Goal: Complete application form: Complete application form

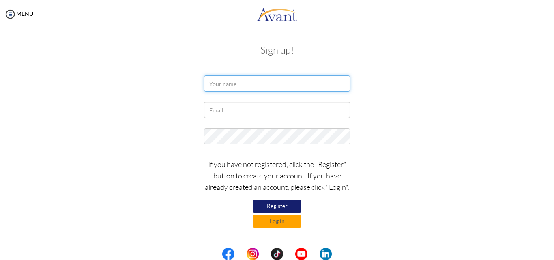
click at [229, 83] on input "text" at bounding box center [277, 83] width 146 height 16
type input "k"
type input "Kevin Ongwae"
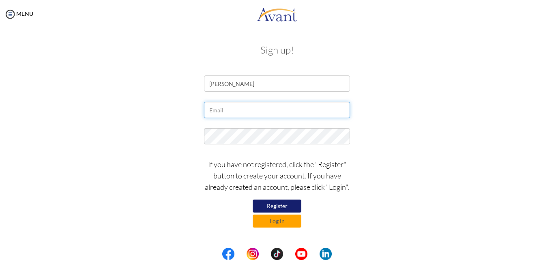
click at [232, 111] on input "text" at bounding box center [277, 110] width 146 height 16
type input "kevinongwae@gmail.com"
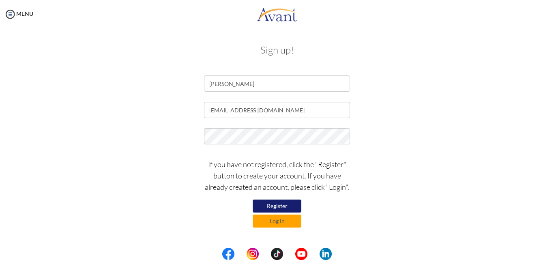
click at [273, 203] on button "Register" at bounding box center [276, 205] width 49 height 13
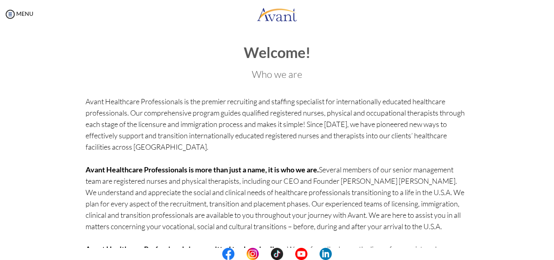
click at [488, 47] on div "Welcome! Who we are Avant Healthcare Professionals is the premier recruiting an…" at bounding box center [277, 171] width 474 height 271
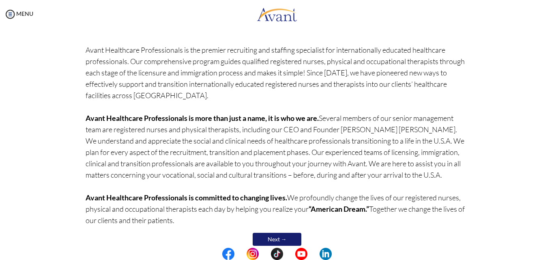
scroll to position [68, 0]
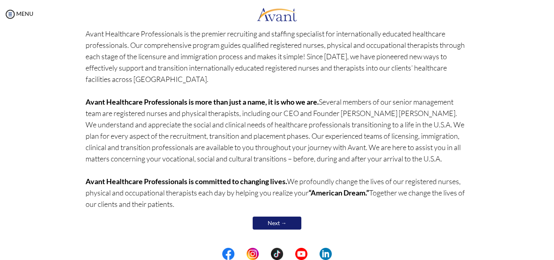
click at [286, 223] on link "Next →" at bounding box center [276, 222] width 49 height 13
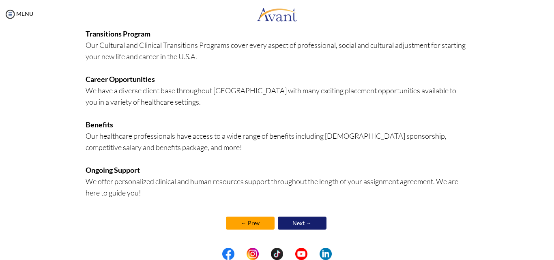
scroll to position [0, 0]
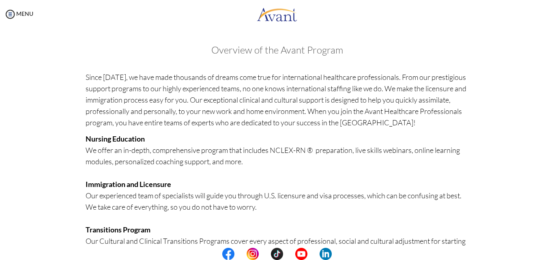
click at [553, 253] on center at bounding box center [277, 254] width 554 height 12
click at [549, 254] on center at bounding box center [277, 254] width 554 height 12
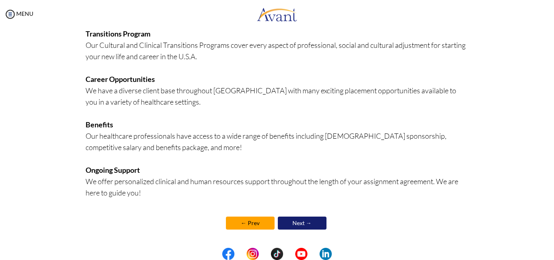
click at [319, 218] on link "Next →" at bounding box center [302, 222] width 49 height 13
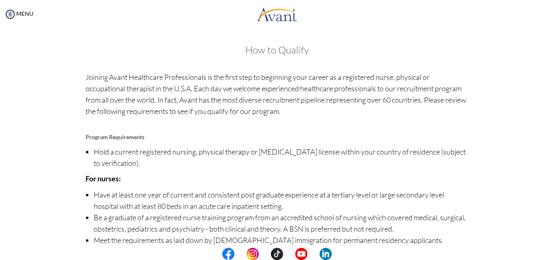
scroll to position [93, 0]
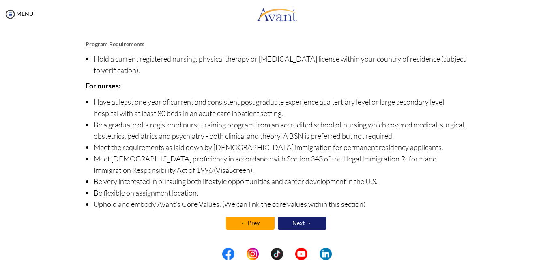
click at [306, 224] on link "Next →" at bounding box center [302, 222] width 49 height 13
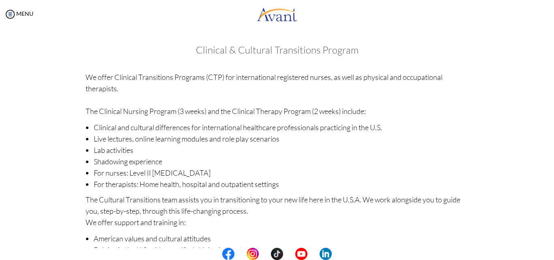
click at [550, 251] on center at bounding box center [277, 254] width 554 height 12
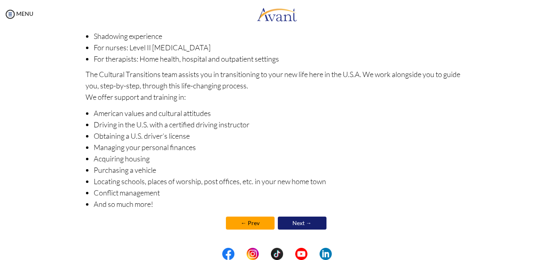
click at [285, 218] on link "Next →" at bounding box center [302, 222] width 49 height 13
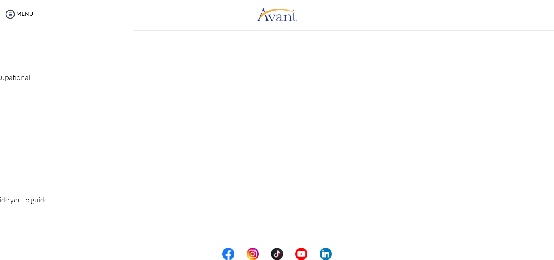
scroll to position [0, 0]
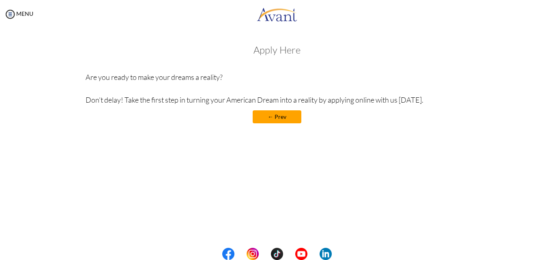
click at [289, 52] on h3 "Apply Here" at bounding box center [277, 50] width 383 height 11
drag, startPoint x: 278, startPoint y: 58, endPoint x: 267, endPoint y: 56, distance: 10.9
click at [267, 56] on div "Apply Here Are you ready to make your dreams a reality? Don’t delay! Take the f…" at bounding box center [277, 88] width 383 height 87
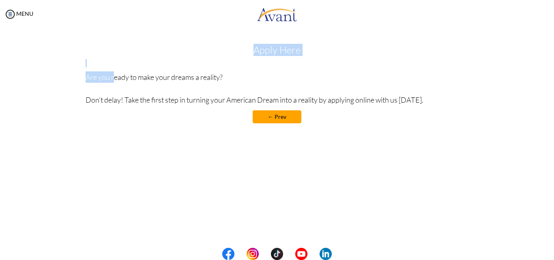
click at [267, 56] on div "Apply Here Are you ready to make your dreams a reality? Don’t delay! Take the f…" at bounding box center [277, 88] width 383 height 87
click at [257, 56] on div "Apply Here Are you ready to make your dreams a reality? Don’t delay! Take the f…" at bounding box center [277, 88] width 383 height 87
click at [280, 114] on link "← Prev" at bounding box center [276, 116] width 49 height 13
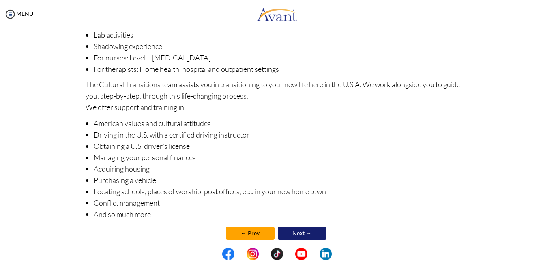
scroll to position [125, 0]
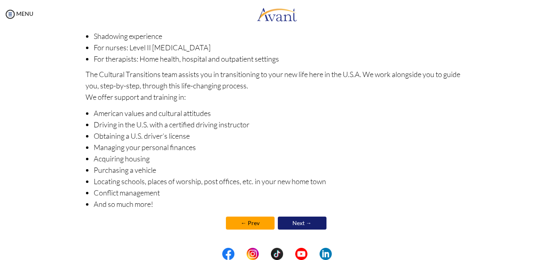
click at [295, 219] on link "Next →" at bounding box center [302, 222] width 49 height 13
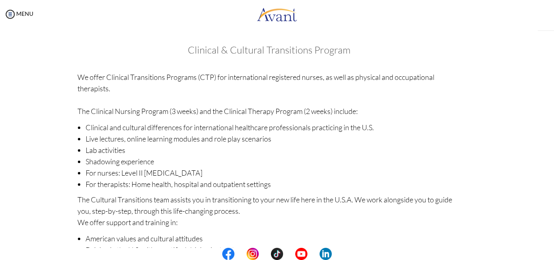
scroll to position [126, 0]
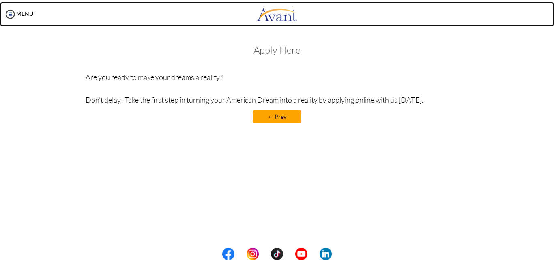
click at [280, 14] on img at bounding box center [277, 14] width 41 height 24
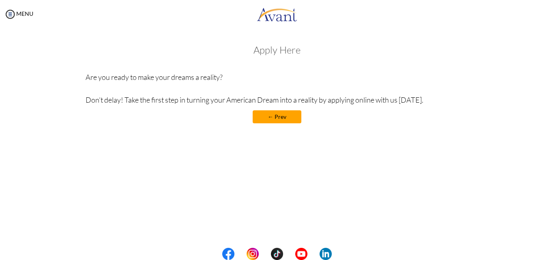
click at [251, 47] on h3 "Apply Here" at bounding box center [277, 50] width 383 height 11
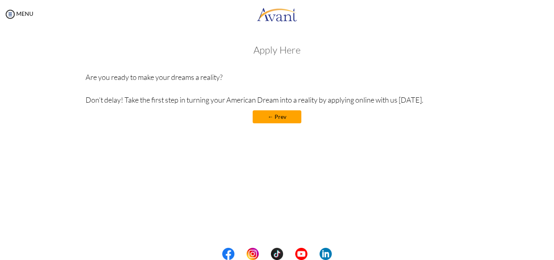
click at [349, 27] on div "MENU" at bounding box center [277, 15] width 554 height 31
click at [15, 12] on img at bounding box center [10, 14] width 12 height 12
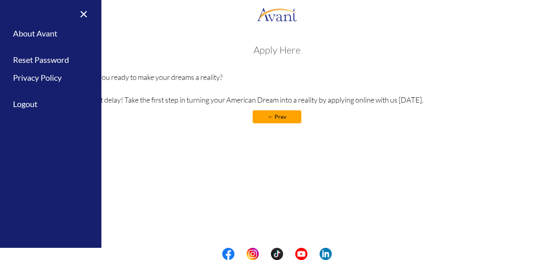
click at [146, 134] on div "Welcome! Who we are Avant Healthcare Professionals is the premier recruiting an…" at bounding box center [276, 103] width 537 height 135
click at [274, 55] on h3 "Apply Here" at bounding box center [277, 50] width 383 height 11
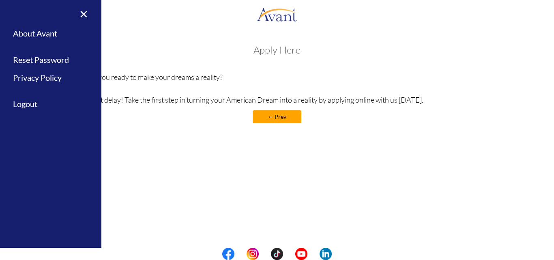
click at [274, 55] on h3 "Apply Here" at bounding box center [277, 50] width 383 height 11
click at [274, 57] on div "Apply Here Are you ready to make your dreams a reality? Don’t delay! Take the f…" at bounding box center [277, 88] width 383 height 87
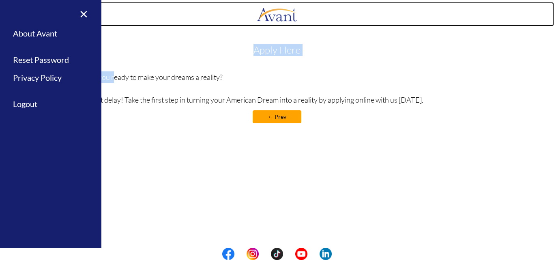
click at [283, 12] on img at bounding box center [277, 14] width 41 height 24
click at [118, 22] on link at bounding box center [277, 14] width 554 height 24
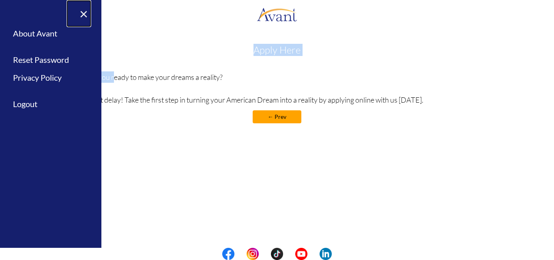
click at [80, 13] on link "×" at bounding box center [78, 13] width 25 height 27
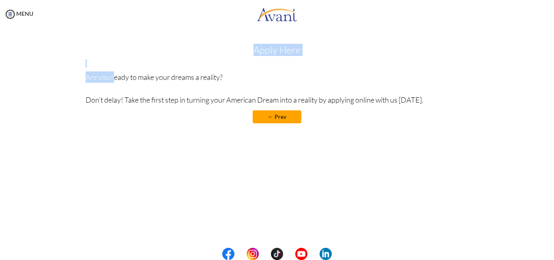
click at [335, 45] on h3 "Apply Here" at bounding box center [277, 50] width 383 height 11
click at [288, 54] on h3 "Apply Here" at bounding box center [277, 50] width 383 height 11
click at [259, 49] on h3 "Apply Here" at bounding box center [277, 50] width 383 height 11
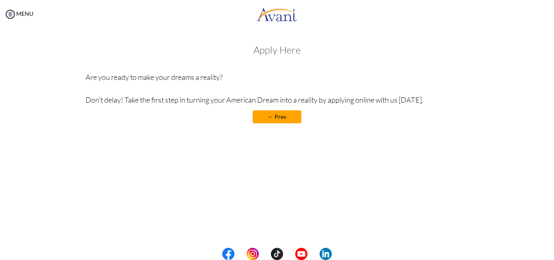
click at [270, 110] on link "← Prev" at bounding box center [276, 116] width 49 height 13
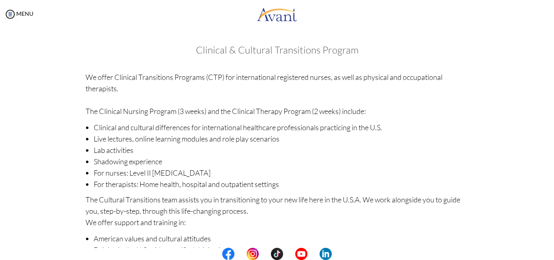
scroll to position [125, 0]
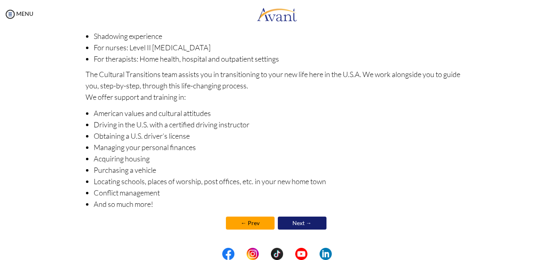
click at [246, 226] on link "← Prev" at bounding box center [250, 222] width 49 height 13
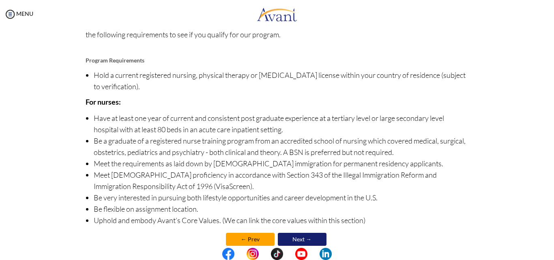
scroll to position [93, 0]
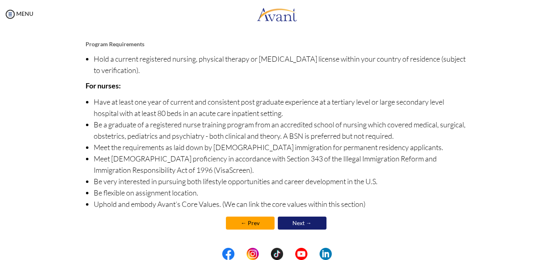
click at [261, 221] on link "← Prev" at bounding box center [250, 222] width 49 height 13
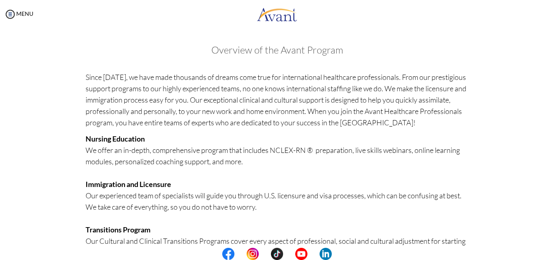
scroll to position [196, 0]
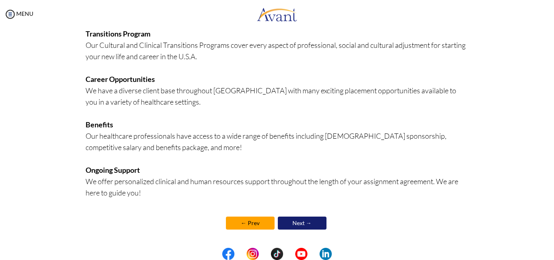
click at [264, 218] on link "← Prev" at bounding box center [250, 222] width 49 height 13
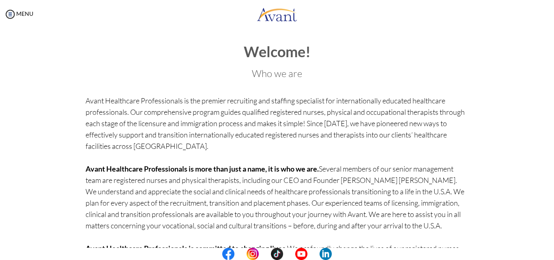
scroll to position [0, 0]
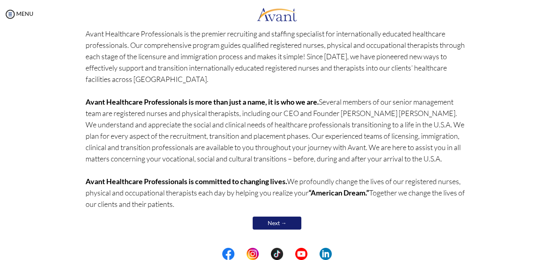
click at [370, 219] on center "Next →" at bounding box center [277, 222] width 383 height 17
click at [278, 218] on link "Next →" at bounding box center [276, 222] width 49 height 13
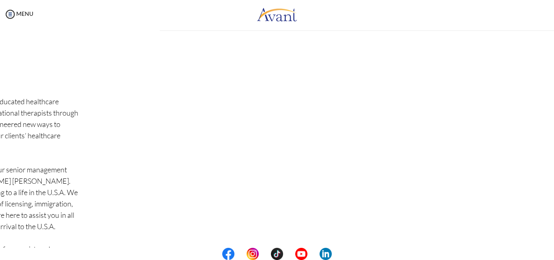
scroll to position [0, 0]
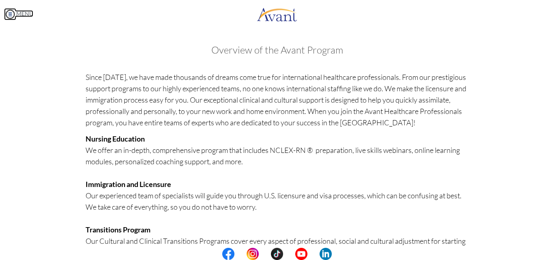
click at [8, 15] on img at bounding box center [10, 14] width 12 height 12
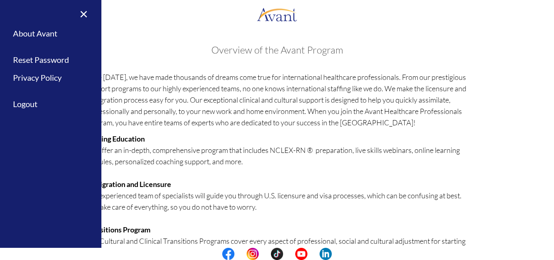
click at [547, 222] on div "My Status What is the next step? We would like you to watch the introductory vi…" at bounding box center [277, 158] width 554 height 260
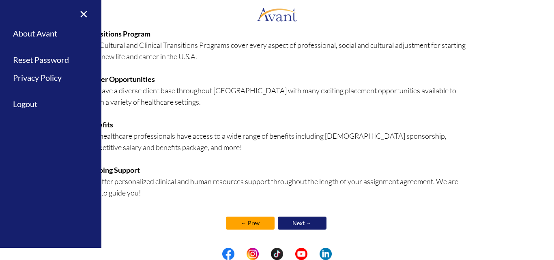
click at [313, 223] on link "Next →" at bounding box center [302, 222] width 49 height 13
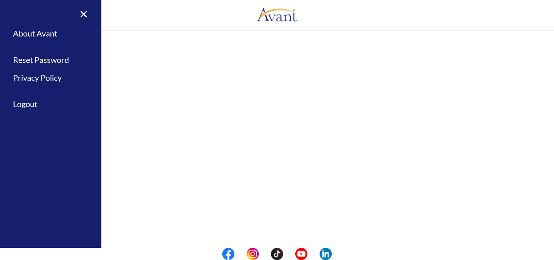
scroll to position [0, 0]
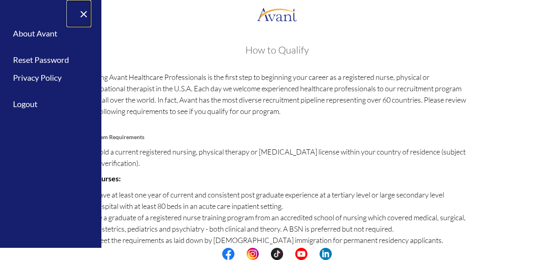
click at [85, 13] on link "×" at bounding box center [78, 13] width 25 height 27
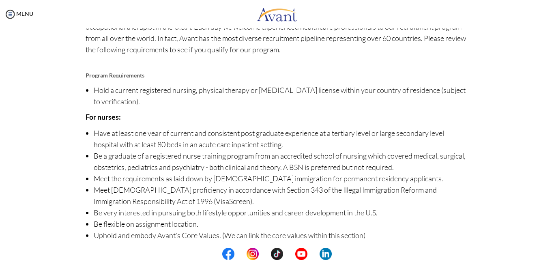
scroll to position [93, 0]
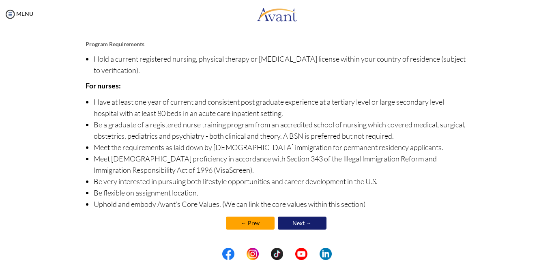
click at [304, 222] on link "Next →" at bounding box center [302, 222] width 49 height 13
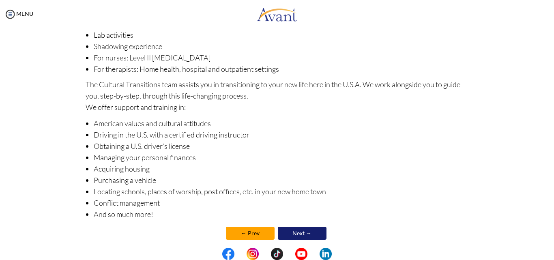
scroll to position [125, 0]
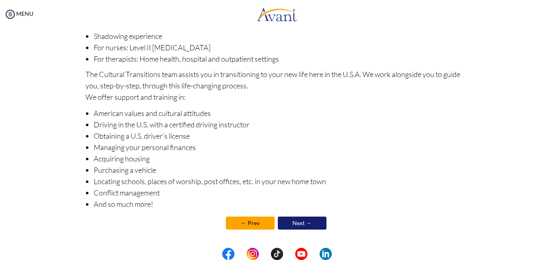
click at [318, 221] on link "Next →" at bounding box center [302, 222] width 49 height 13
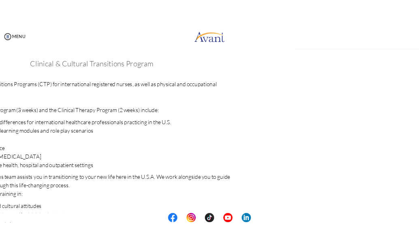
scroll to position [126, 0]
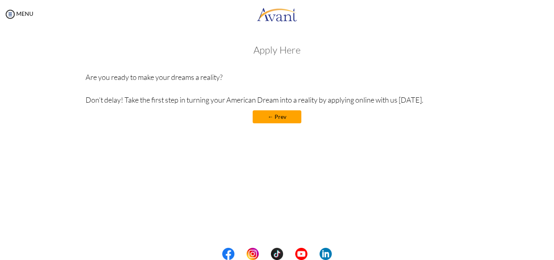
click at [288, 52] on h3 "Apply Here" at bounding box center [277, 50] width 383 height 11
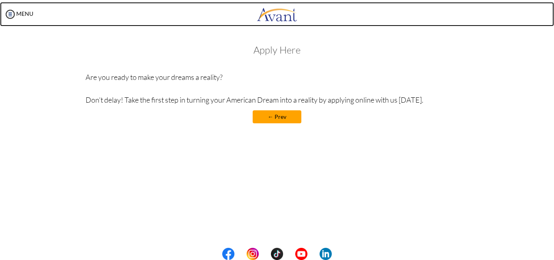
click at [286, 22] on img at bounding box center [277, 14] width 41 height 24
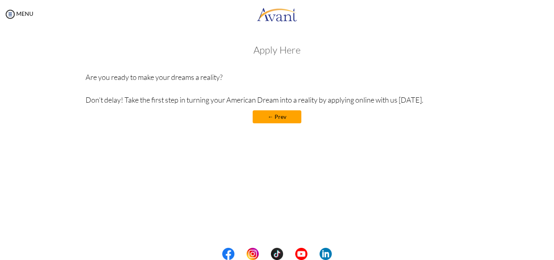
click at [544, 252] on center at bounding box center [277, 254] width 554 height 12
click at [276, 118] on link "← Prev" at bounding box center [276, 116] width 49 height 13
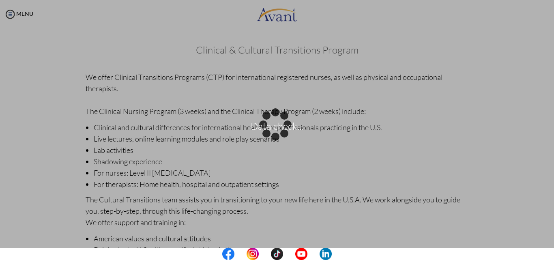
click at [271, 124] on div "Data check..." at bounding box center [276, 129] width 11 height 11
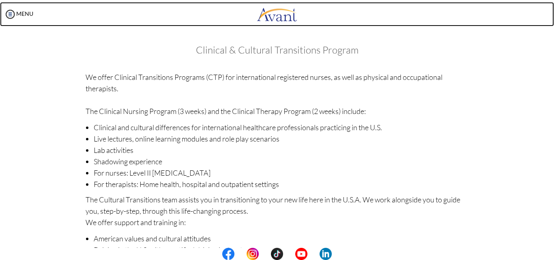
click at [144, 24] on link at bounding box center [277, 14] width 554 height 24
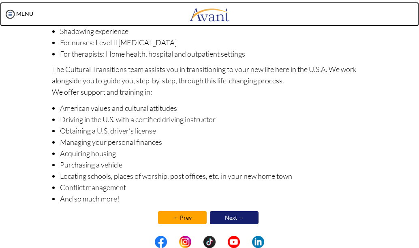
scroll to position [137, 0]
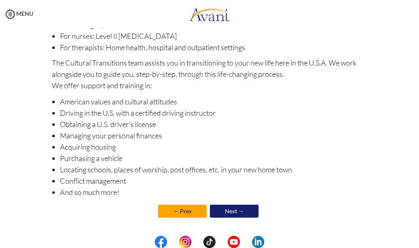
click at [190, 214] on link "← Prev" at bounding box center [182, 211] width 49 height 13
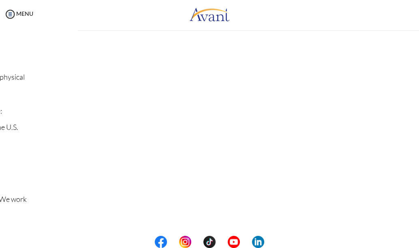
scroll to position [0, 0]
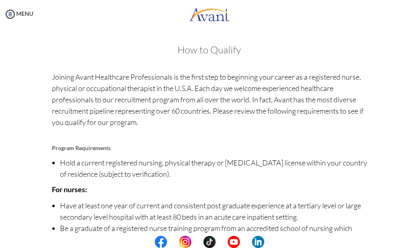
click at [415, 239] on center at bounding box center [209, 242] width 419 height 12
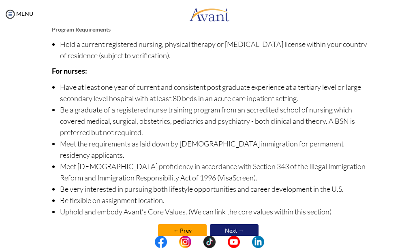
scroll to position [127, 0]
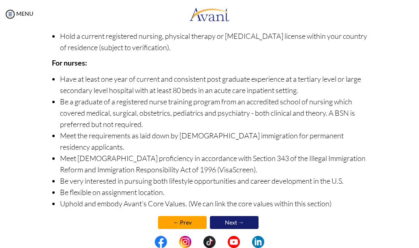
click at [184, 216] on link "← Prev" at bounding box center [182, 222] width 49 height 13
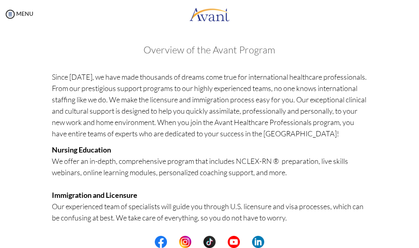
scroll to position [217, 0]
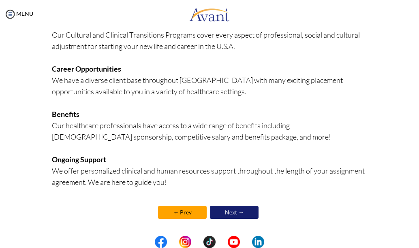
click at [183, 215] on link "← Prev" at bounding box center [182, 212] width 49 height 13
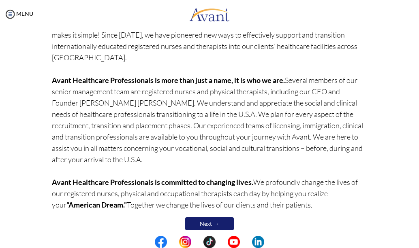
scroll to position [113, 0]
